Goal: Contribute content: Contribute content

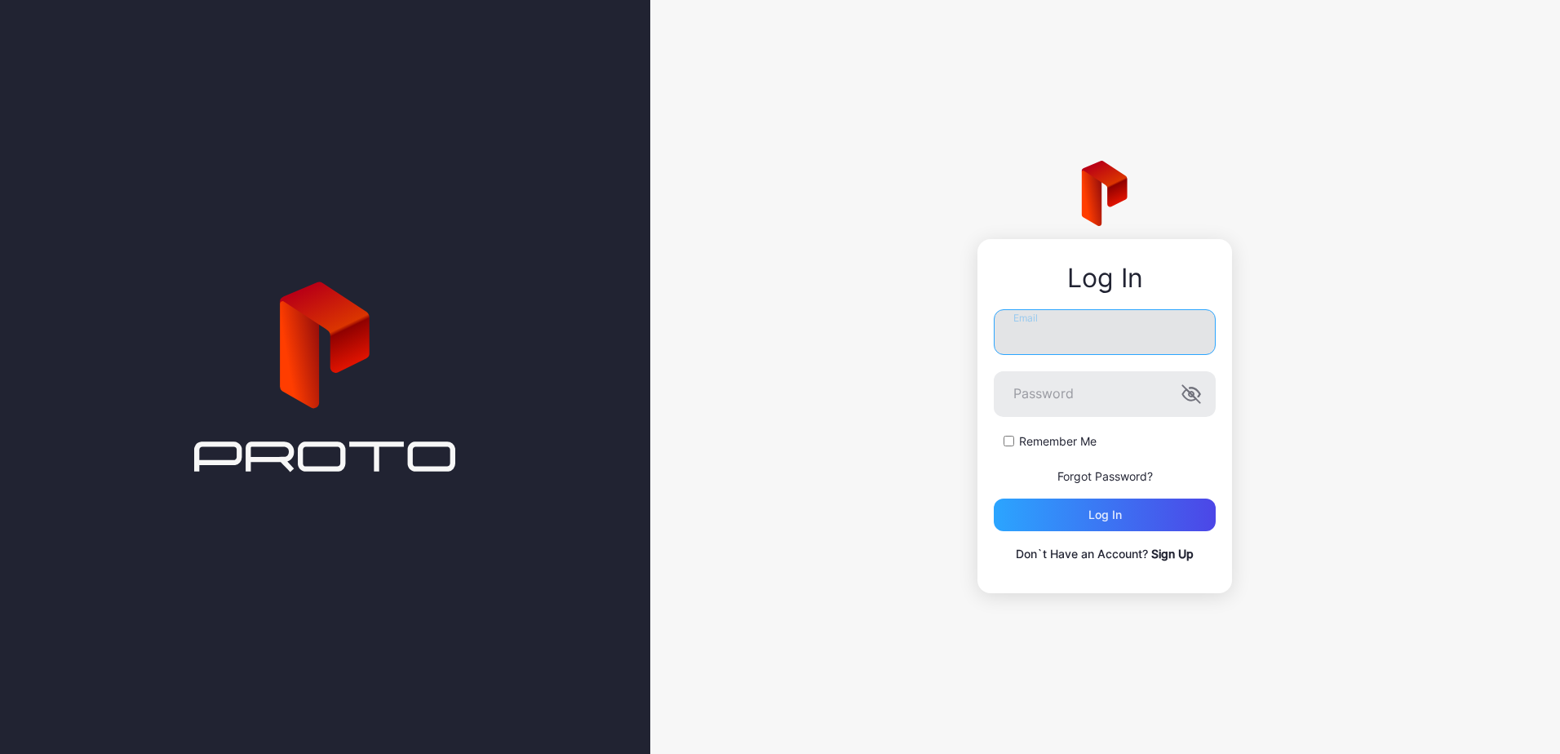
click at [1126, 335] on input "Email" at bounding box center [1105, 332] width 222 height 46
type input "**********"
click at [994, 498] on button "Log in" at bounding box center [1105, 514] width 222 height 33
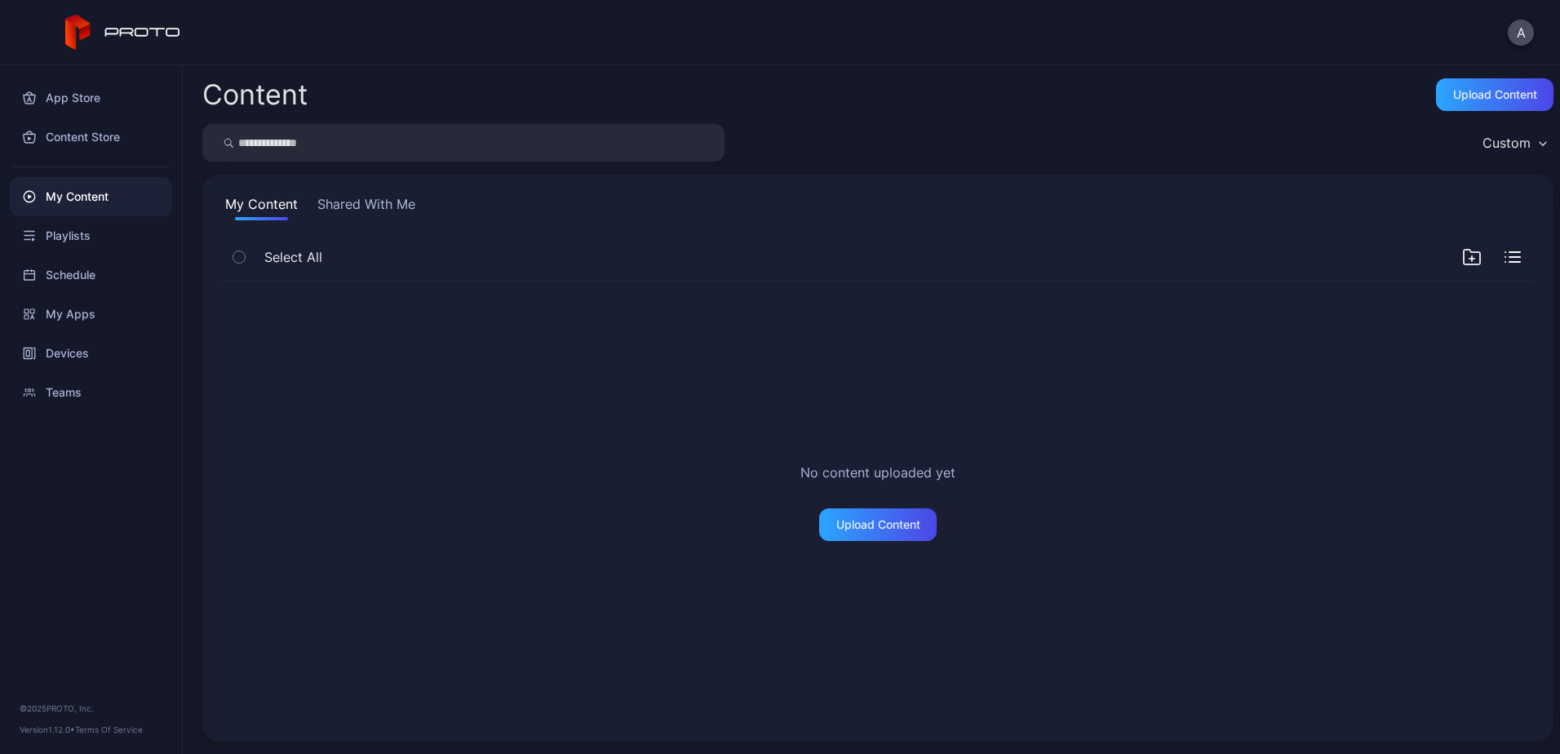
click at [339, 202] on button "Shared With Me" at bounding box center [366, 207] width 104 height 26
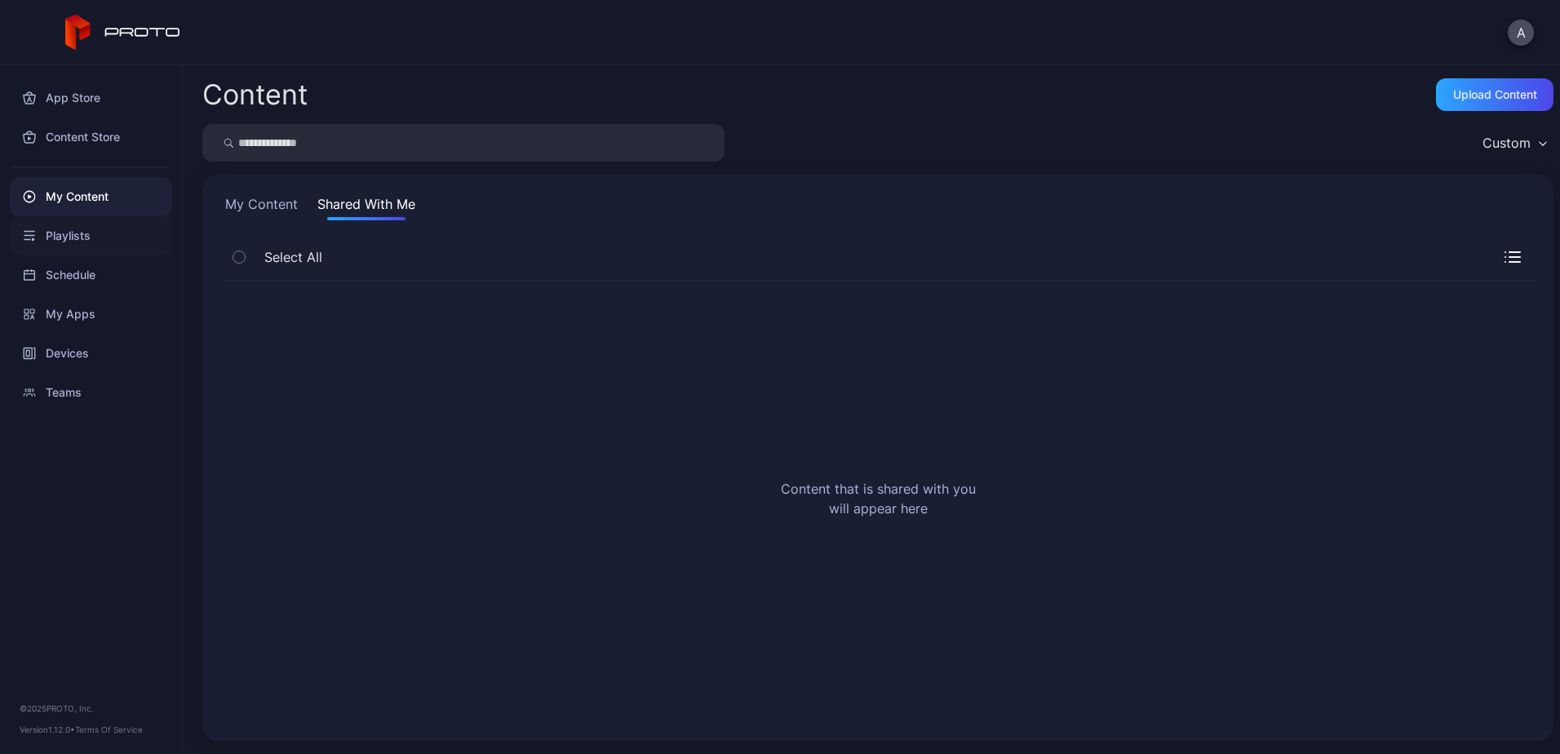
click at [73, 241] on div "Playlists" at bounding box center [91, 235] width 162 height 39
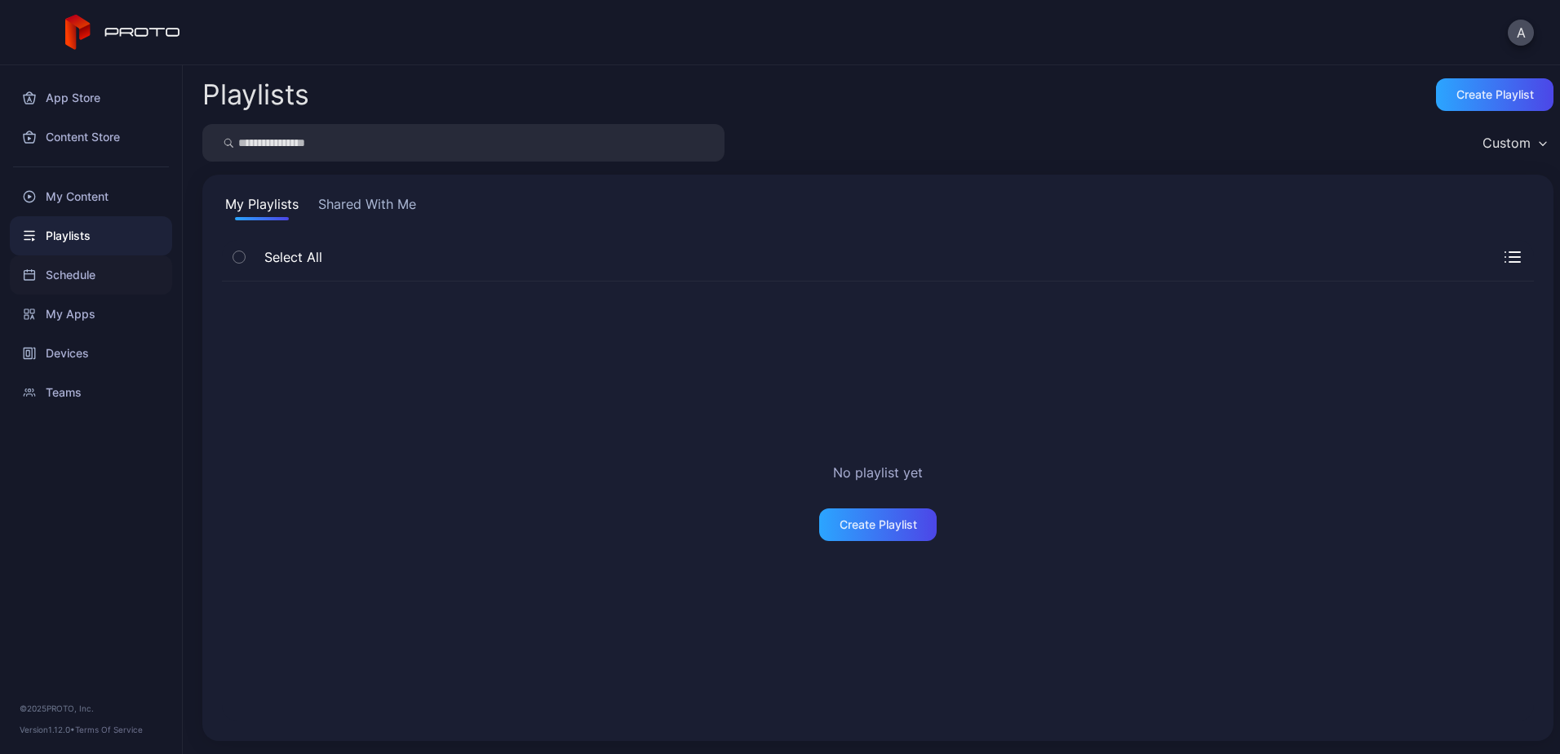
click at [72, 268] on div "Schedule" at bounding box center [91, 274] width 162 height 39
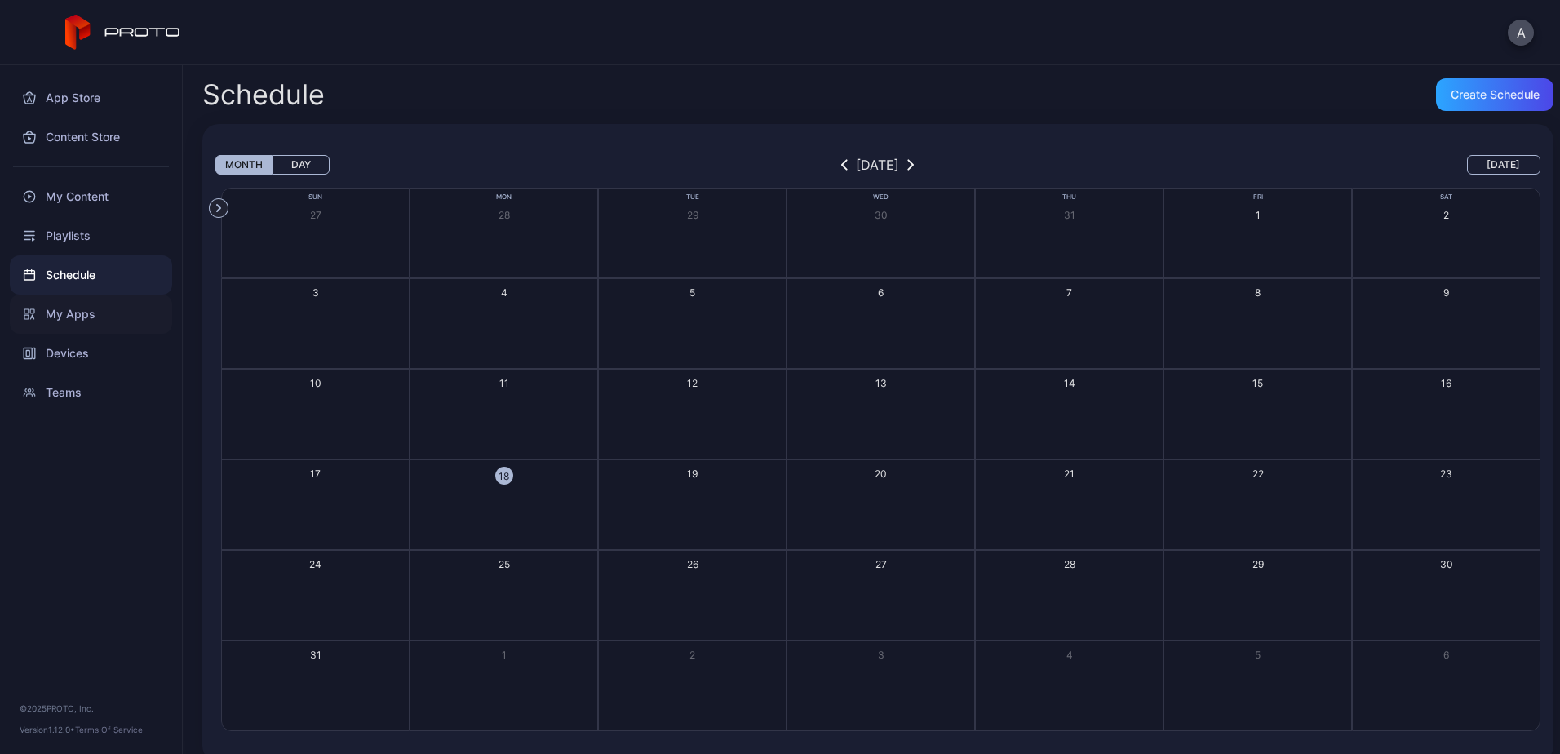
click at [69, 303] on div "My Apps" at bounding box center [91, 314] width 162 height 39
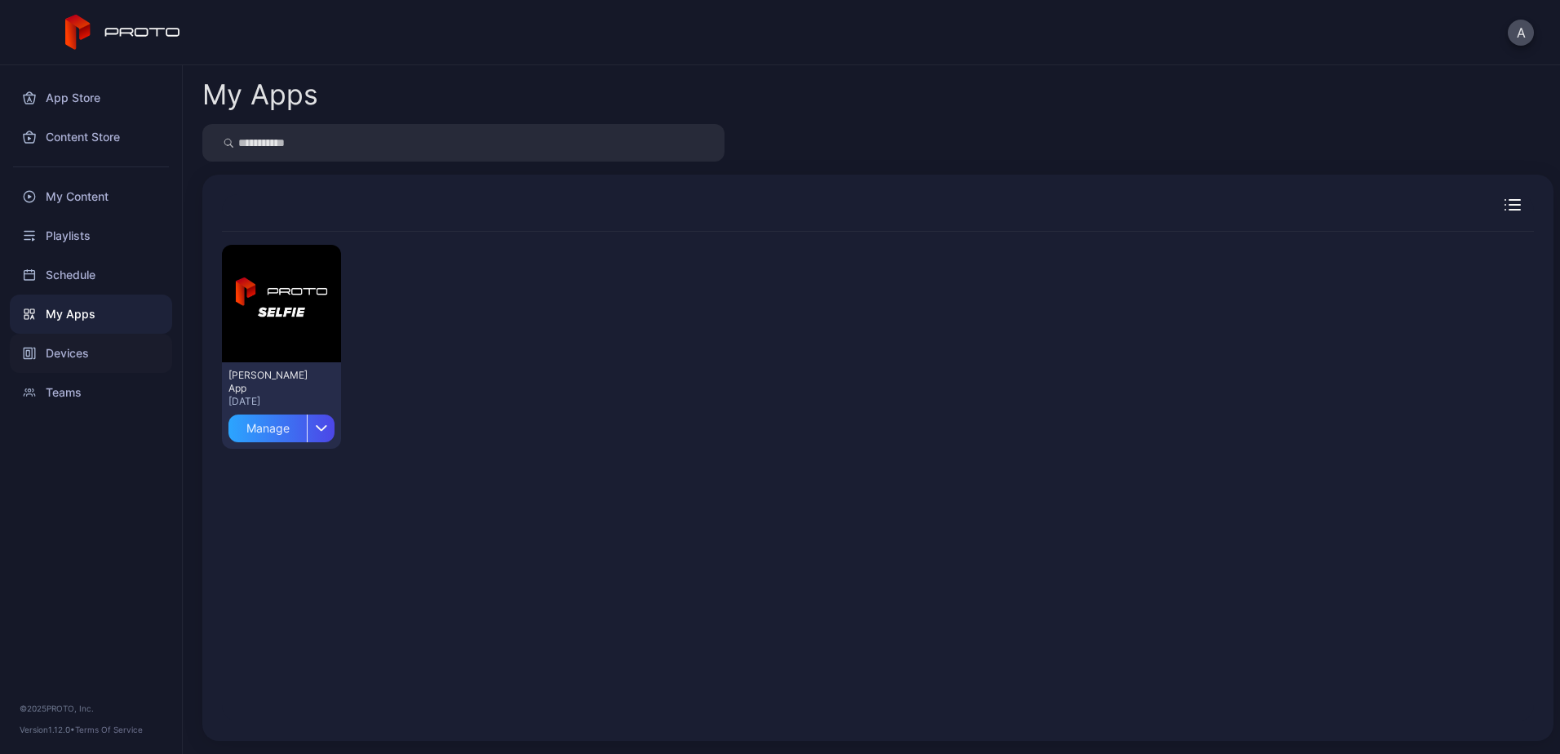
click at [82, 361] on div "Devices" at bounding box center [91, 353] width 162 height 39
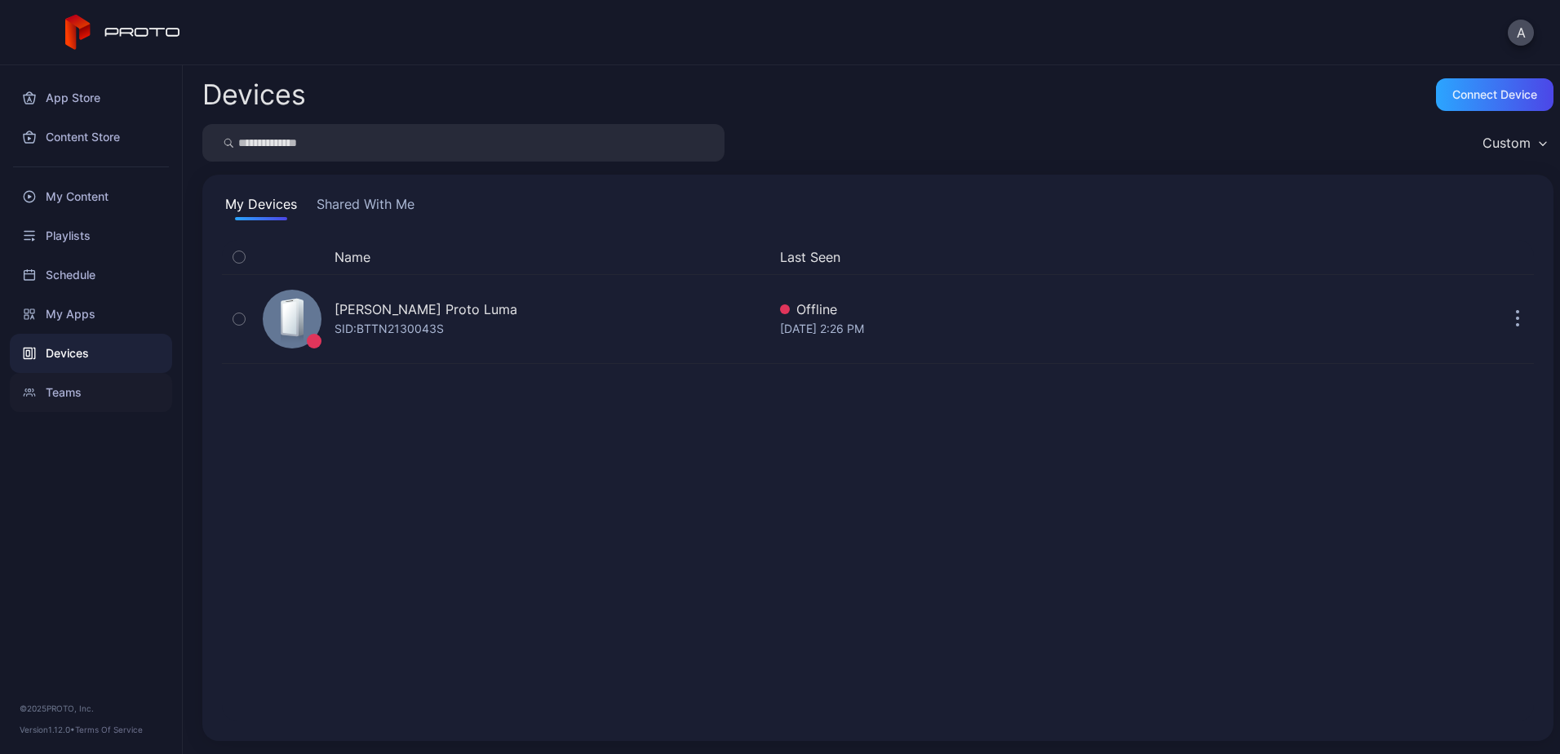
click at [81, 384] on div "Teams" at bounding box center [91, 392] width 162 height 39
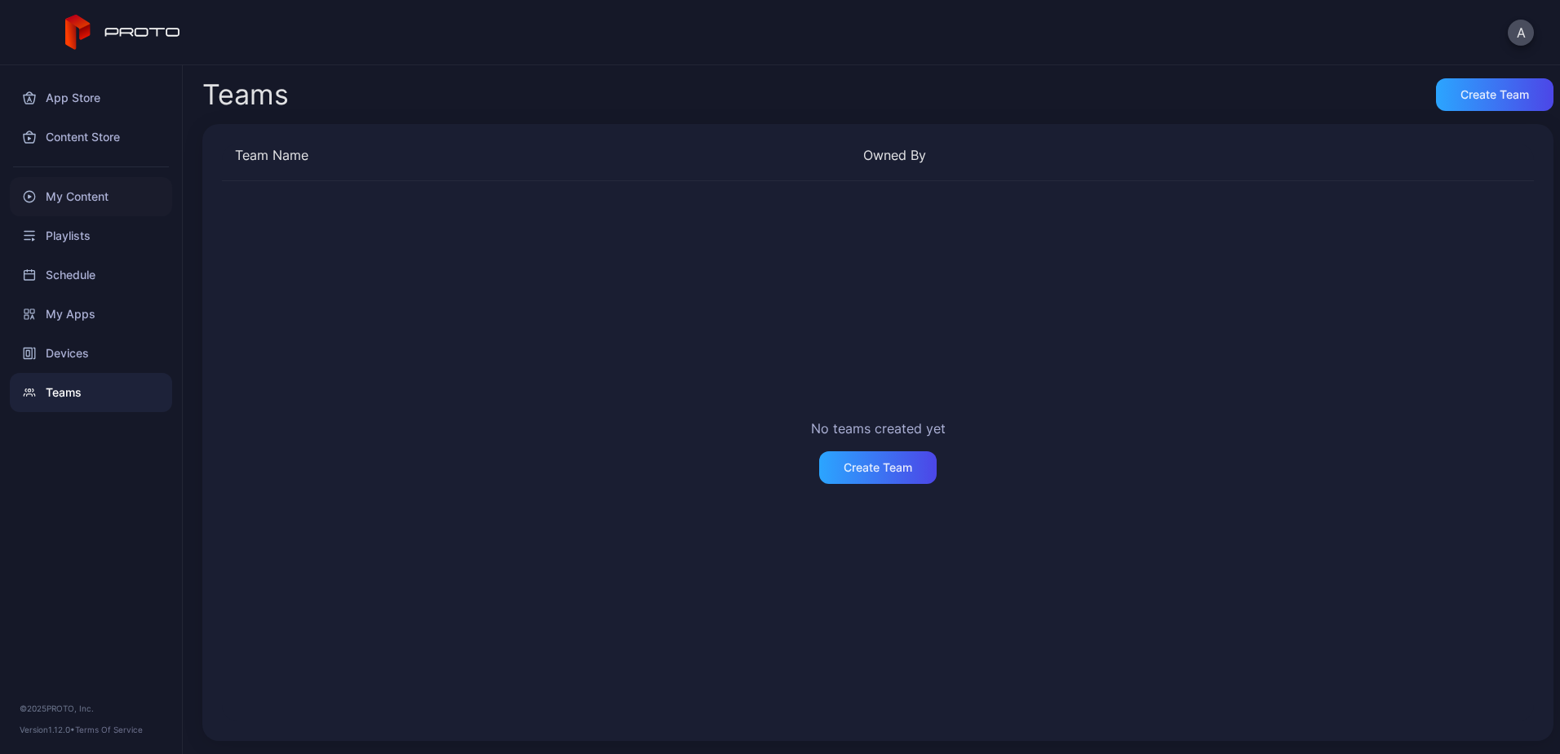
click at [61, 203] on div "My Content" at bounding box center [91, 196] width 162 height 39
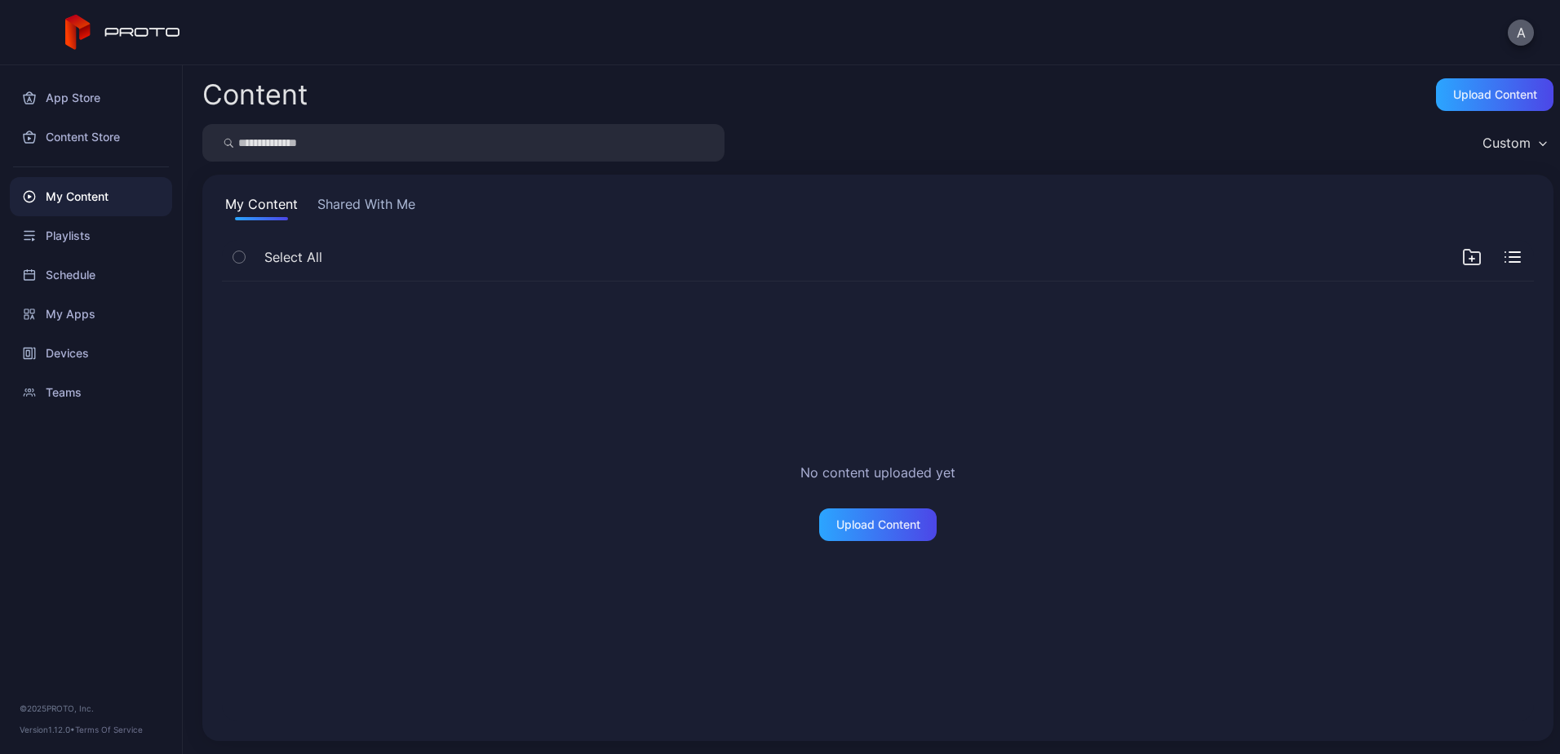
click at [1513, 28] on button "A" at bounding box center [1521, 33] width 26 height 26
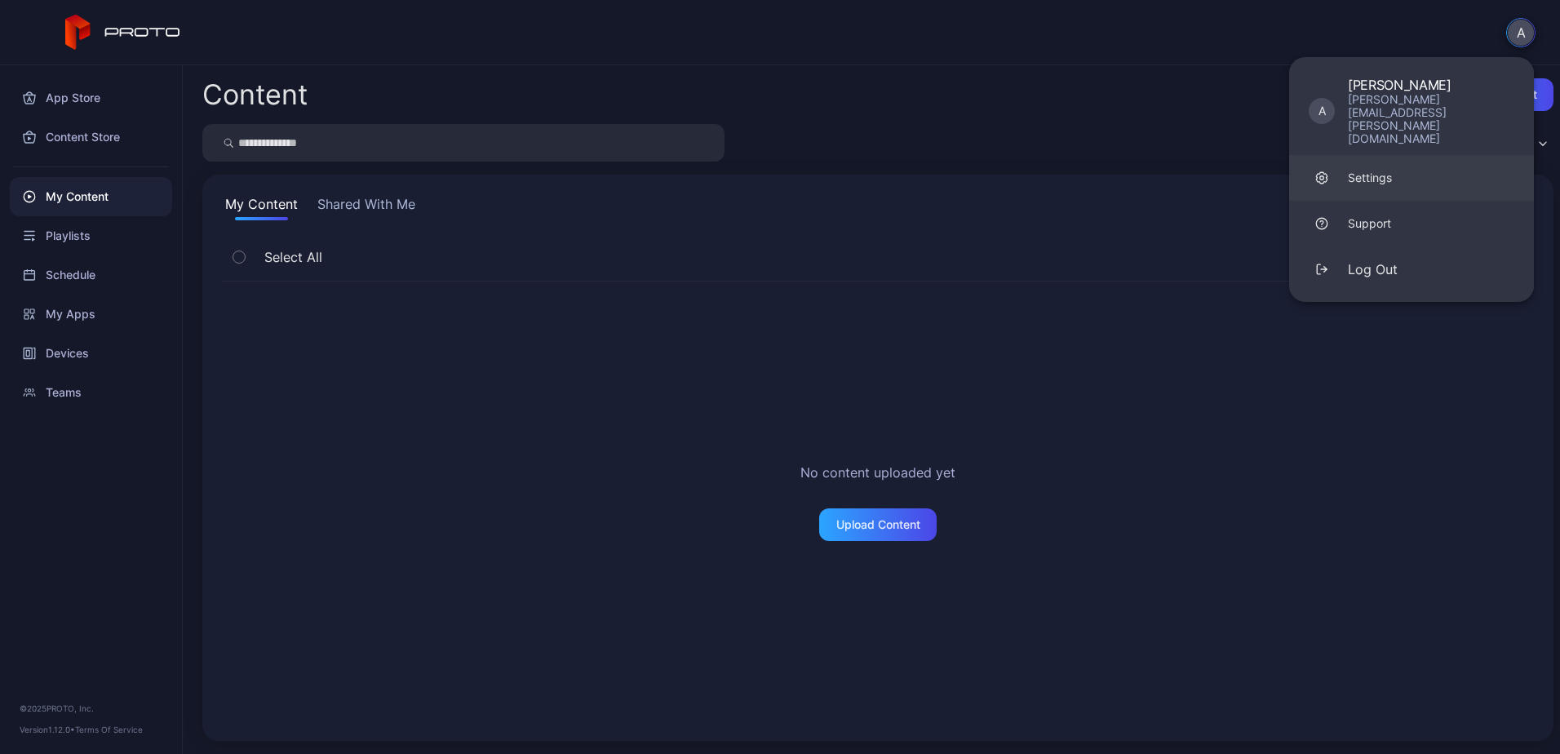
click at [1384, 170] on div "Settings" at bounding box center [1370, 178] width 44 height 16
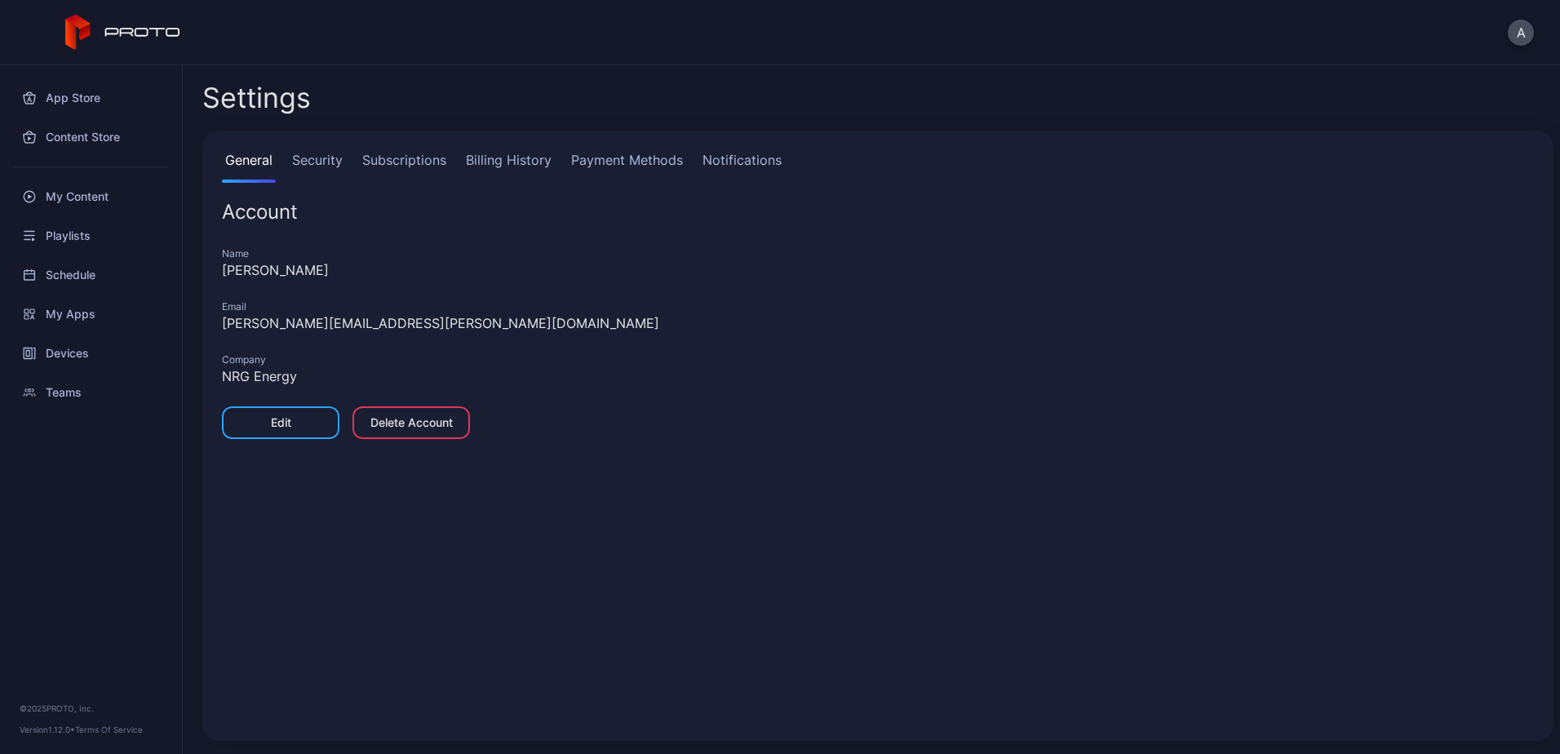
click at [321, 150] on link "Security" at bounding box center [317, 166] width 57 height 33
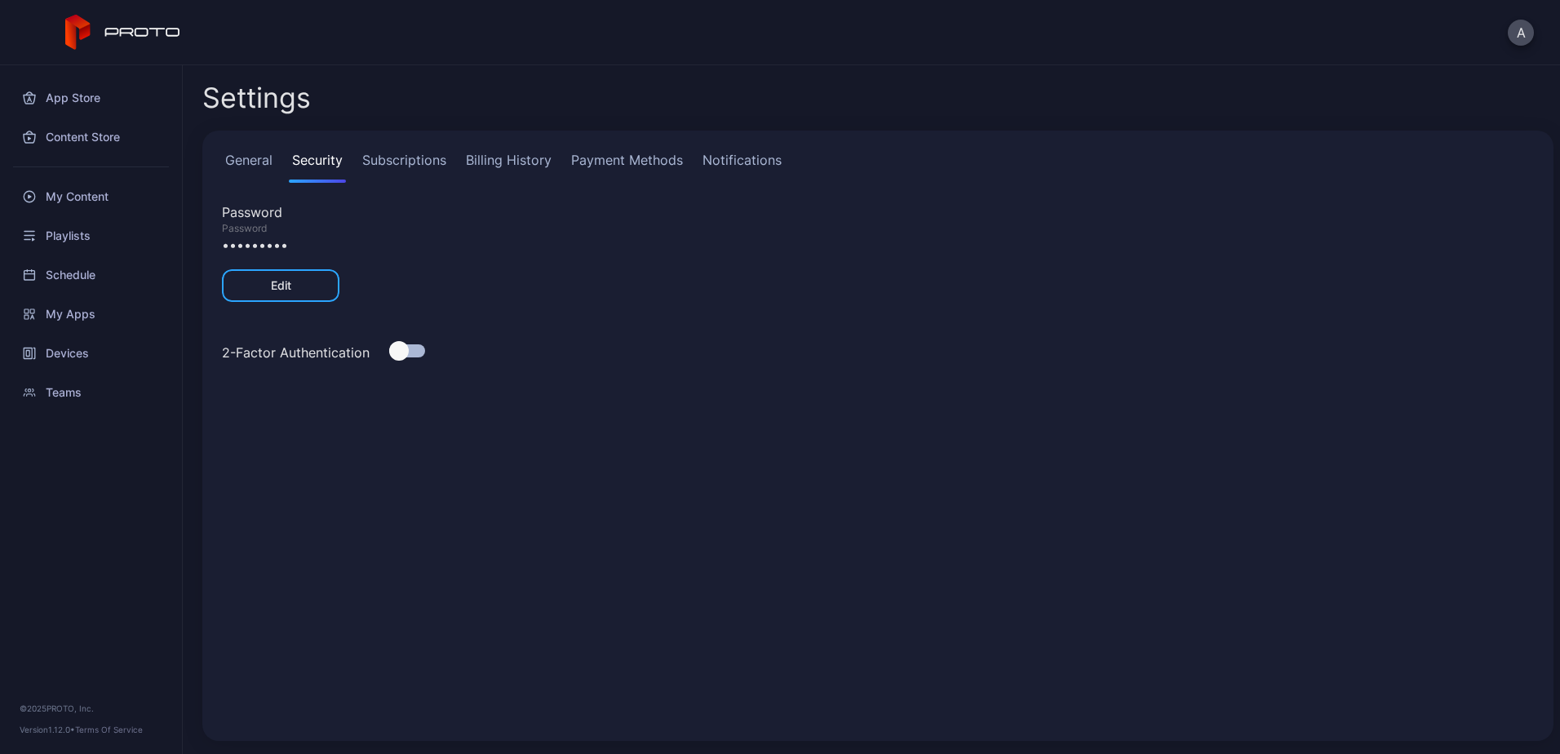
click at [383, 166] on link "Subscriptions" at bounding box center [404, 166] width 91 height 33
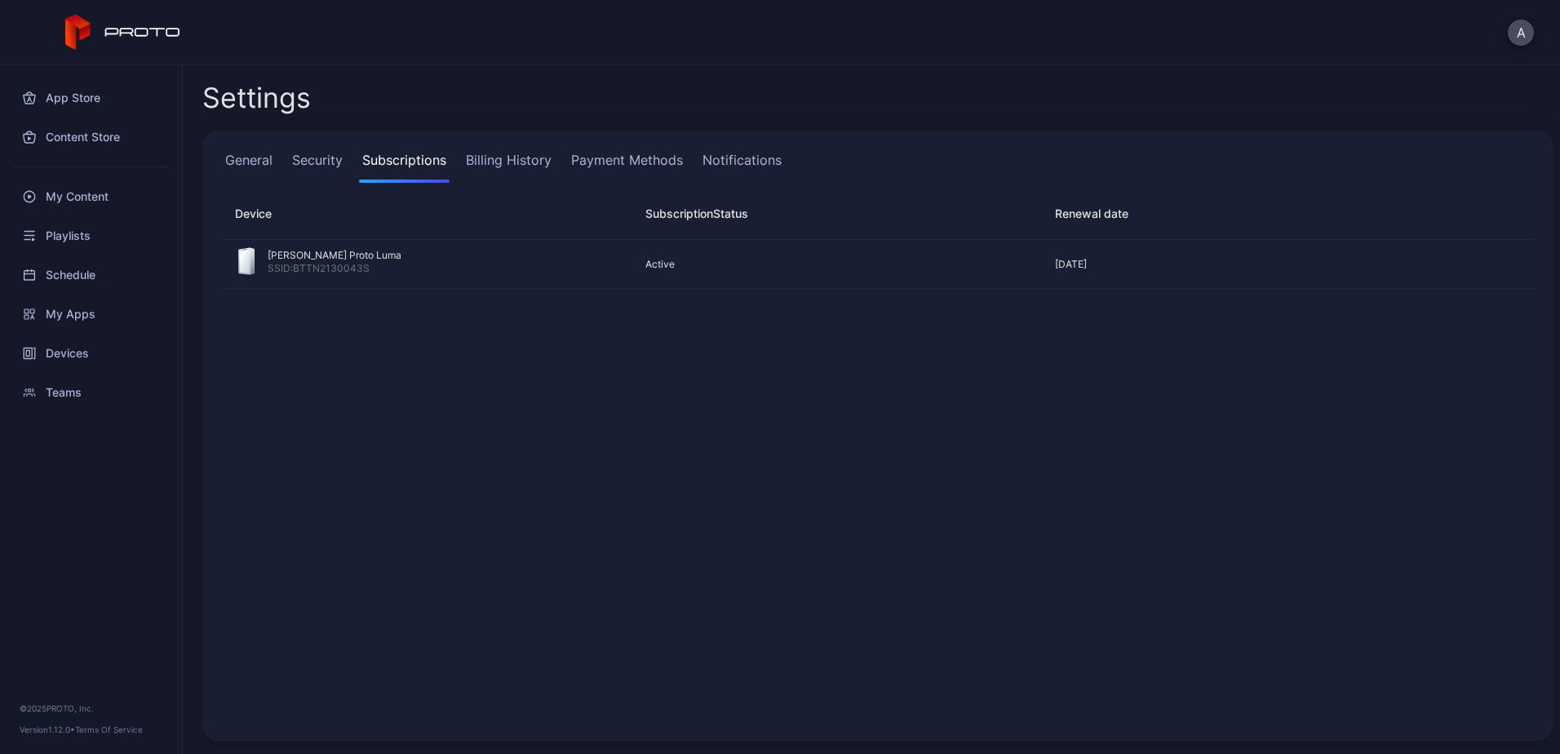
click at [515, 166] on link "Billing History" at bounding box center [509, 166] width 92 height 33
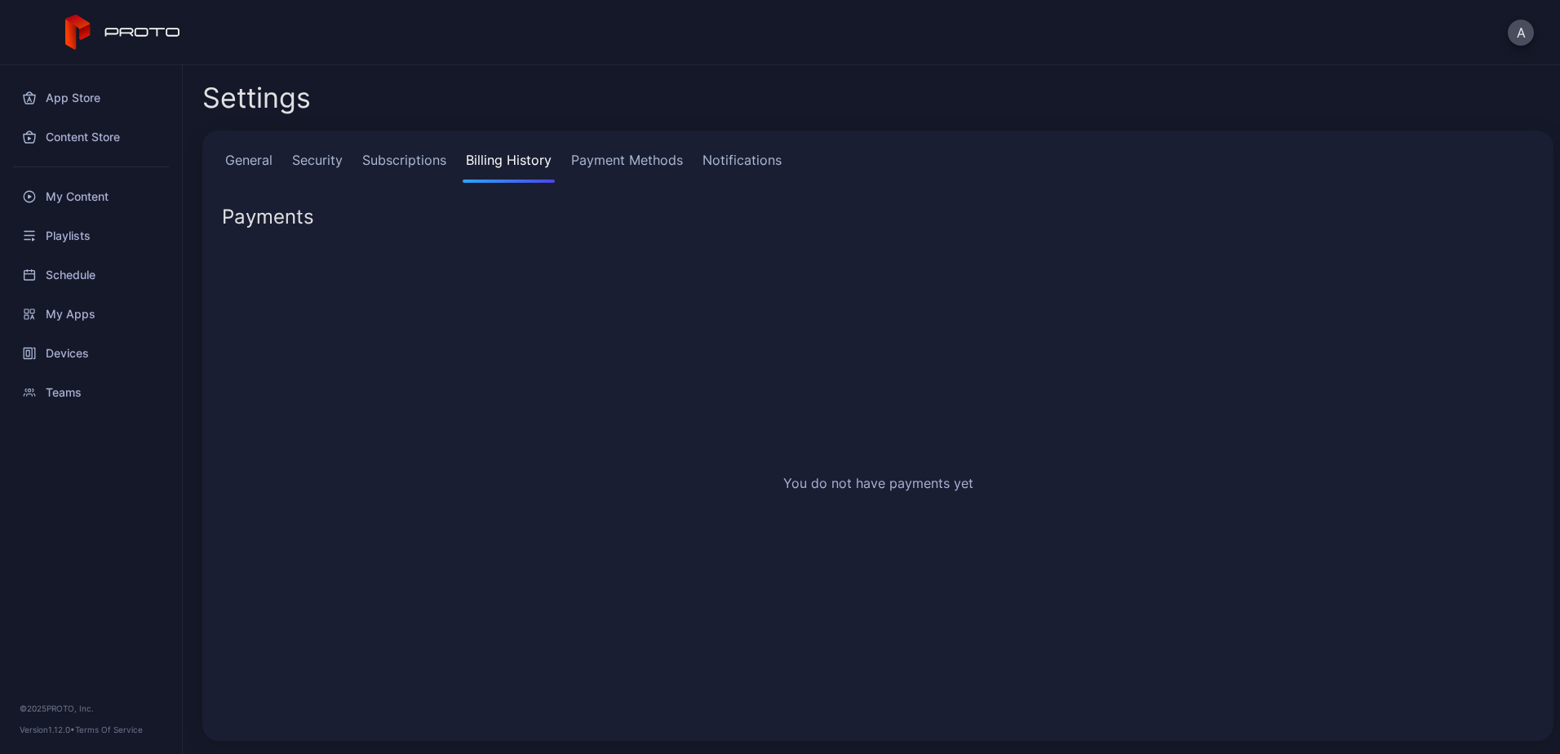
click at [614, 166] on link "Payment Methods" at bounding box center [627, 166] width 118 height 33
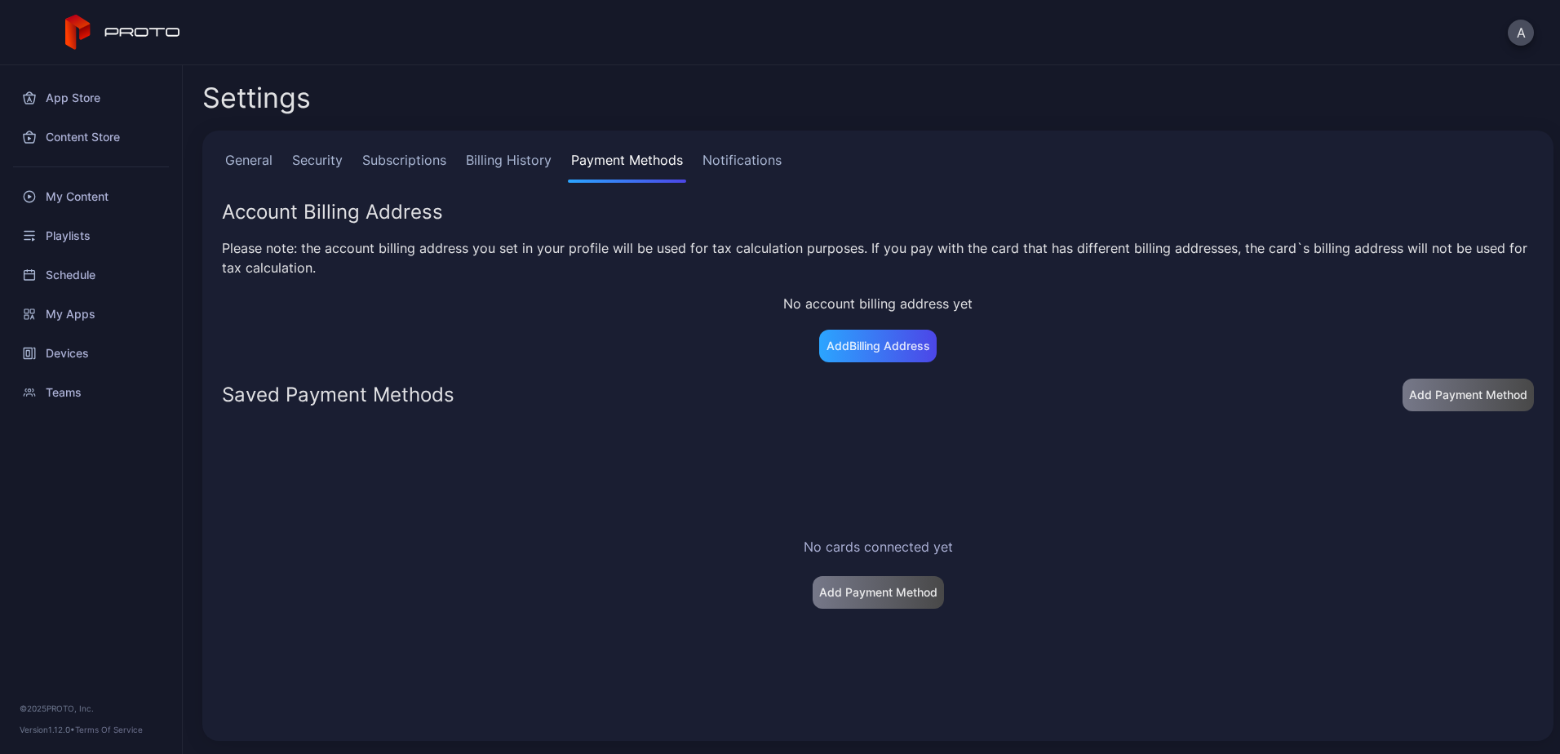
click at [735, 175] on link "Notifications" at bounding box center [742, 166] width 86 height 33
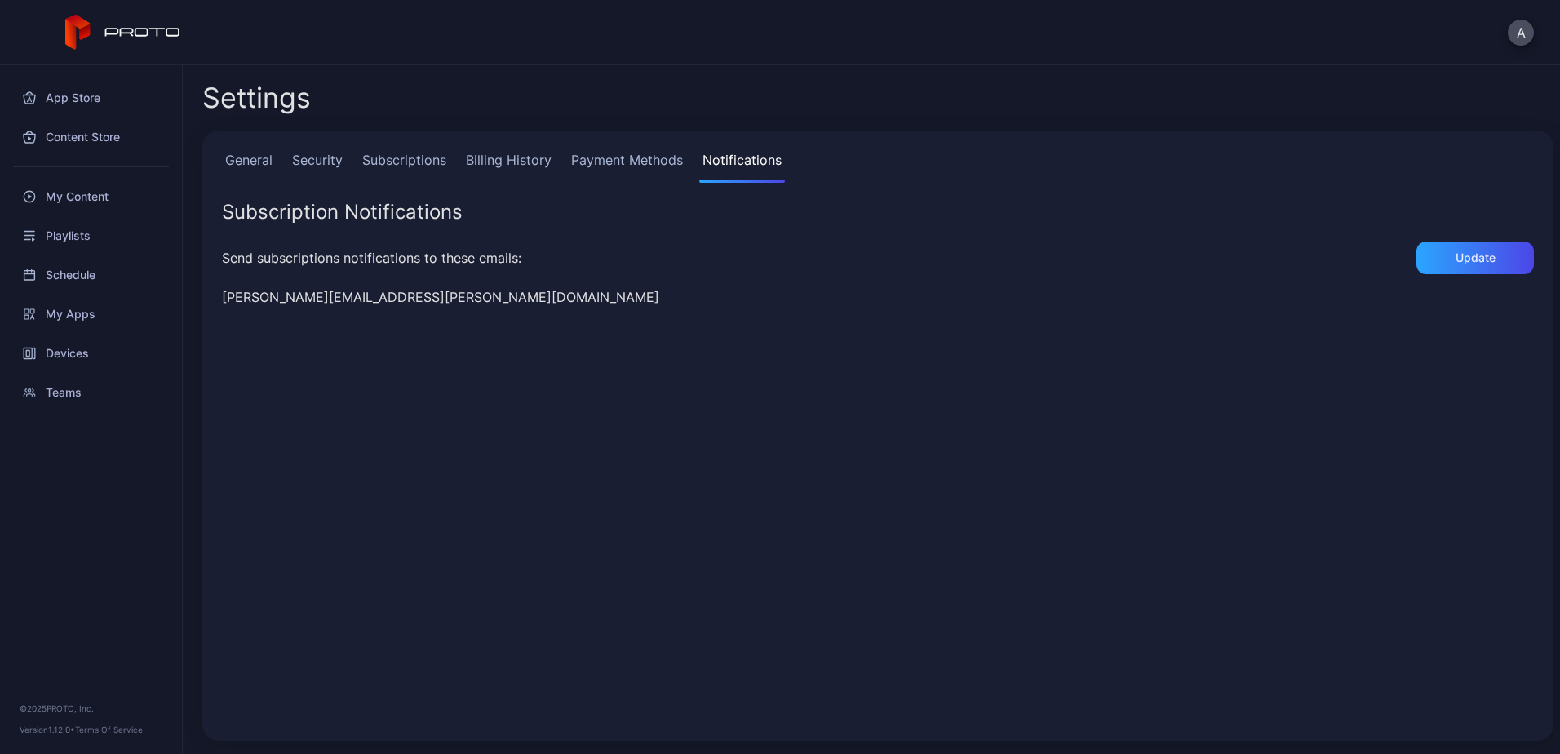
click at [251, 164] on link "General" at bounding box center [249, 166] width 54 height 33
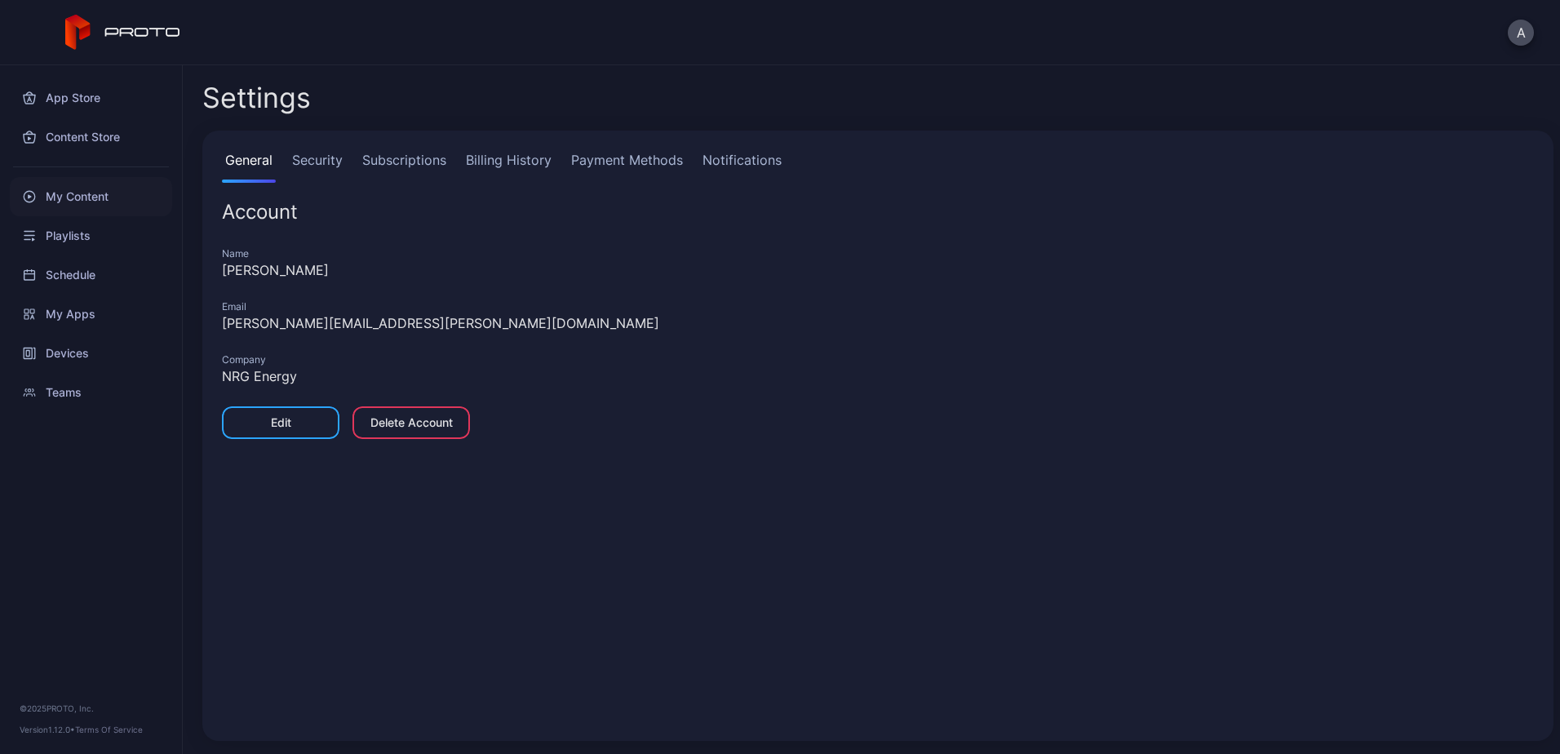
click at [97, 206] on div "My Content" at bounding box center [91, 196] width 162 height 39
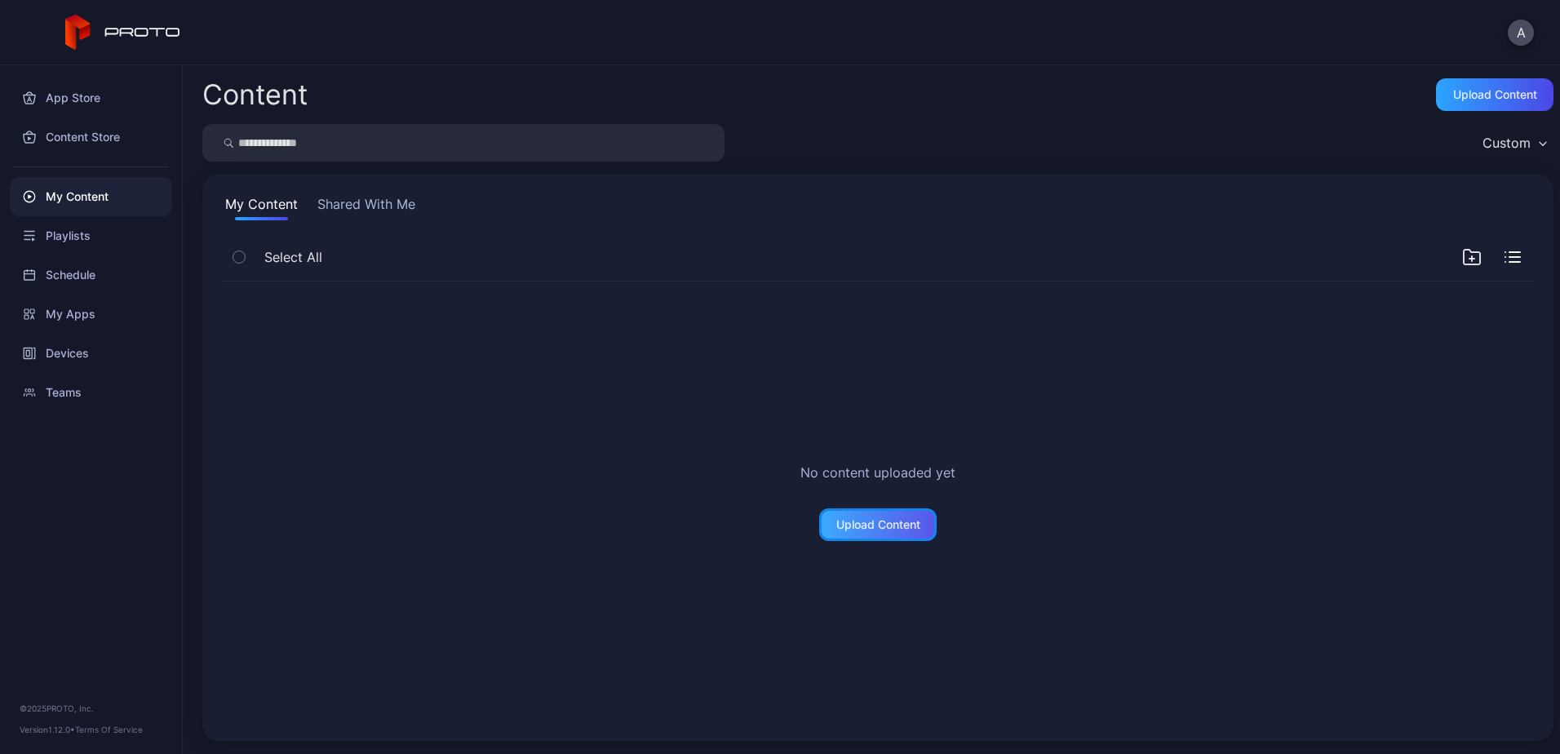
click at [868, 516] on div "Upload Content" at bounding box center [877, 524] width 117 height 33
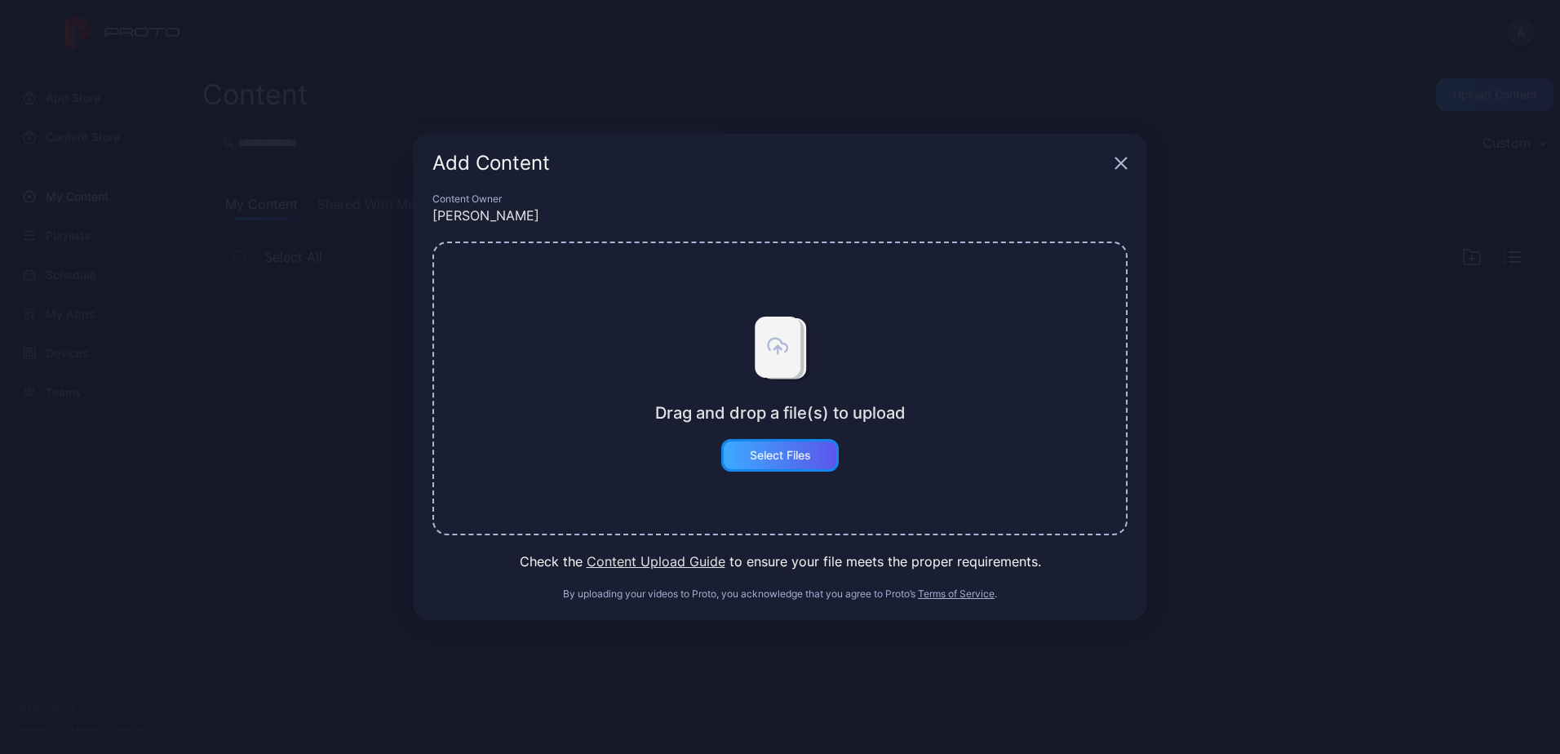
click at [812, 467] on div "Select Files" at bounding box center [779, 455] width 117 height 33
click at [1127, 160] on div "Add Content" at bounding box center [780, 163] width 734 height 59
click at [1121, 160] on icon "button" at bounding box center [1120, 163] width 13 height 13
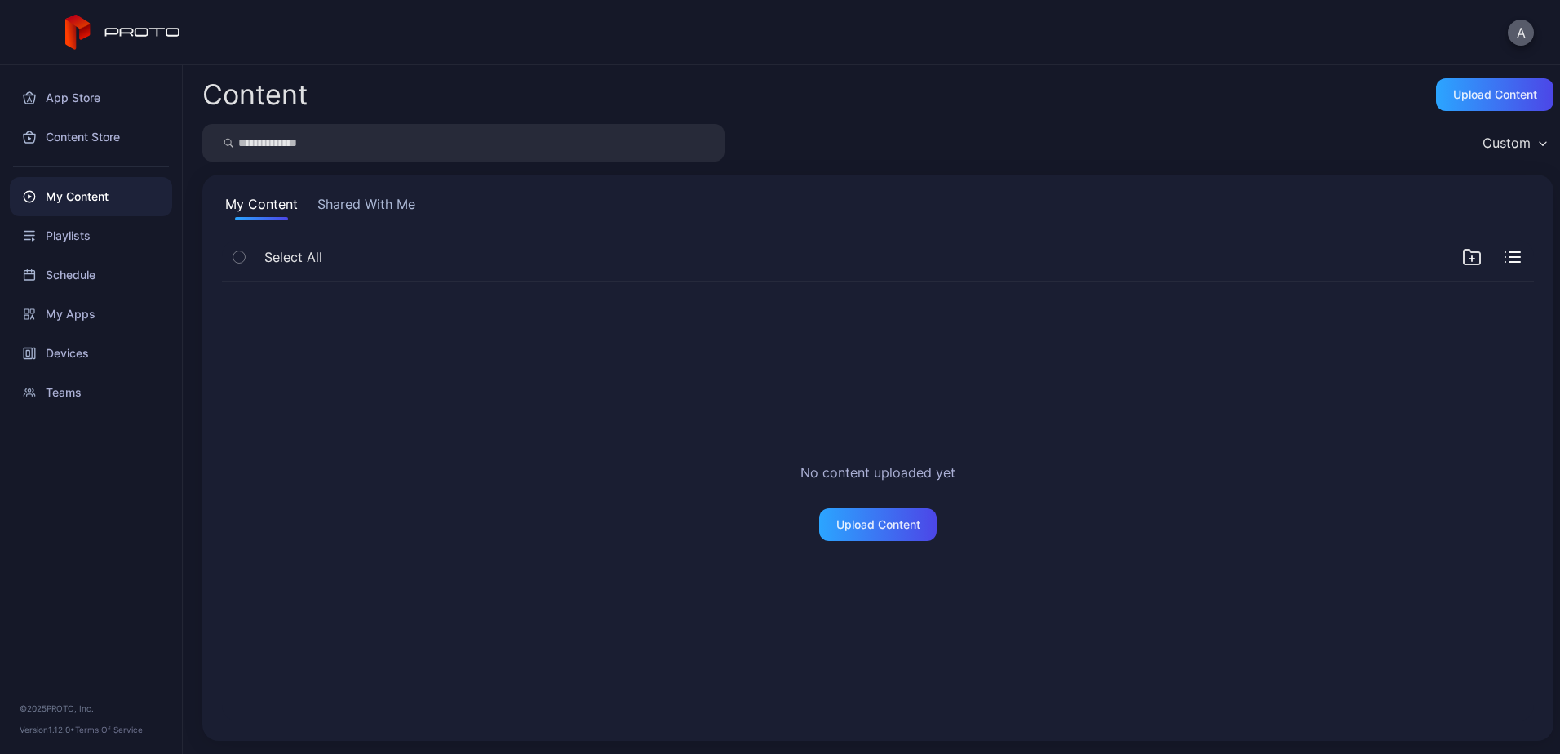
click at [1516, 36] on button "A" at bounding box center [1521, 33] width 26 height 26
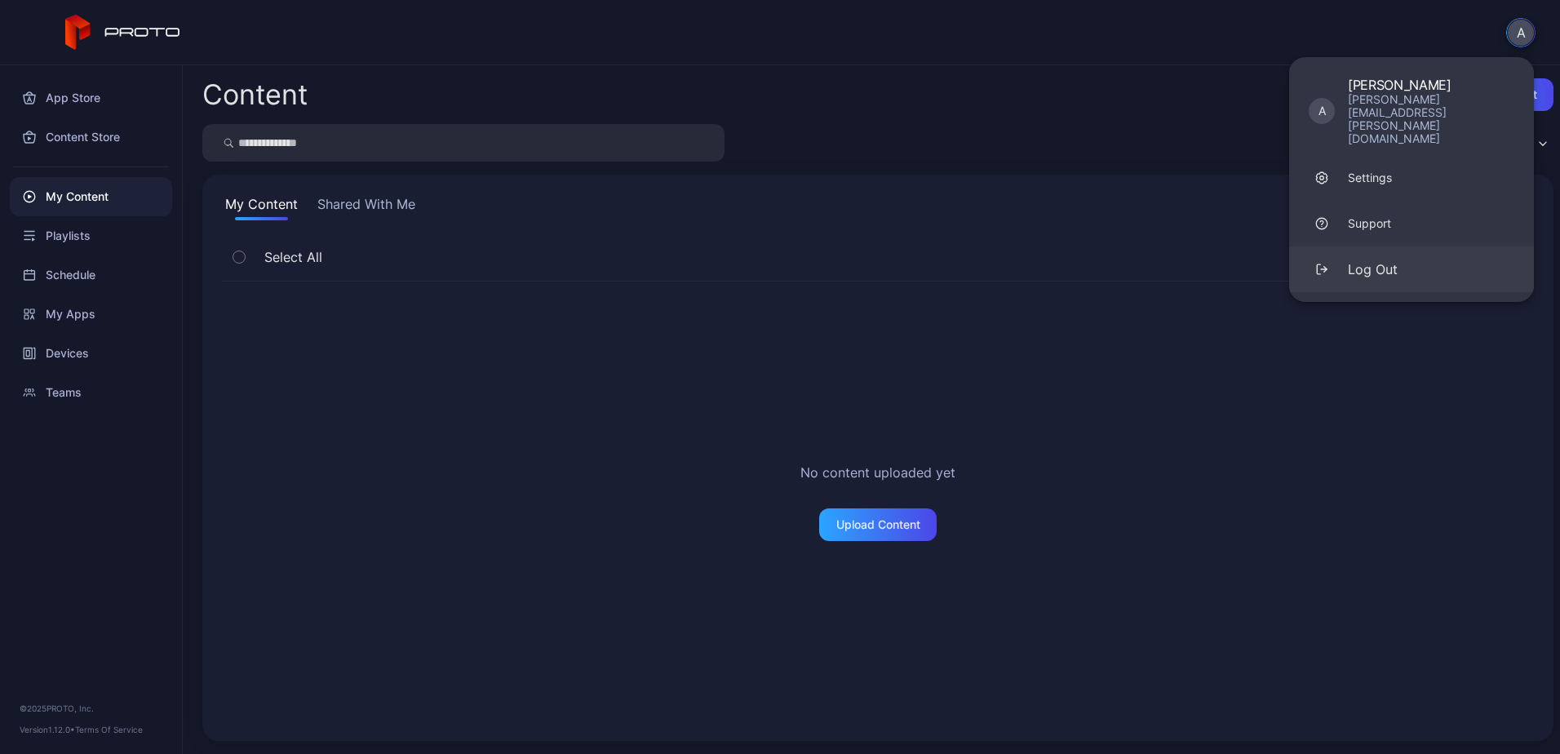
click at [1372, 259] on div "Log Out" at bounding box center [1373, 269] width 50 height 20
